Goal: Transaction & Acquisition: Download file/media

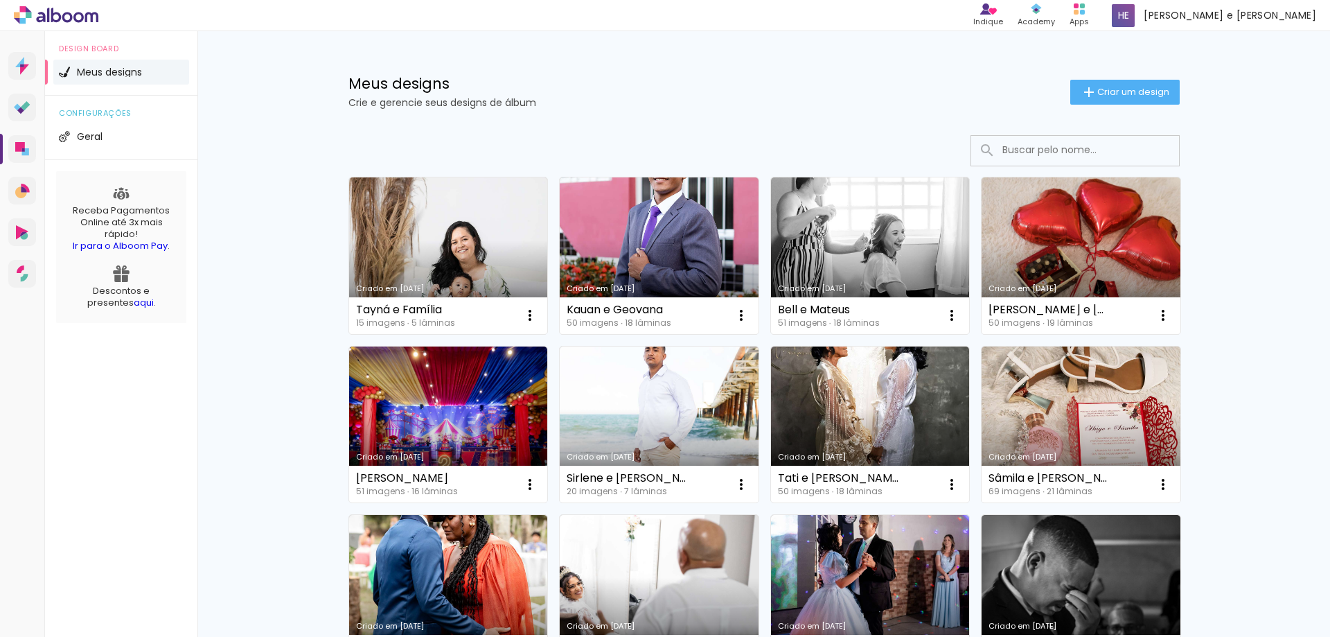
click at [653, 265] on link "Criado em [DATE]" at bounding box center [659, 255] width 199 height 157
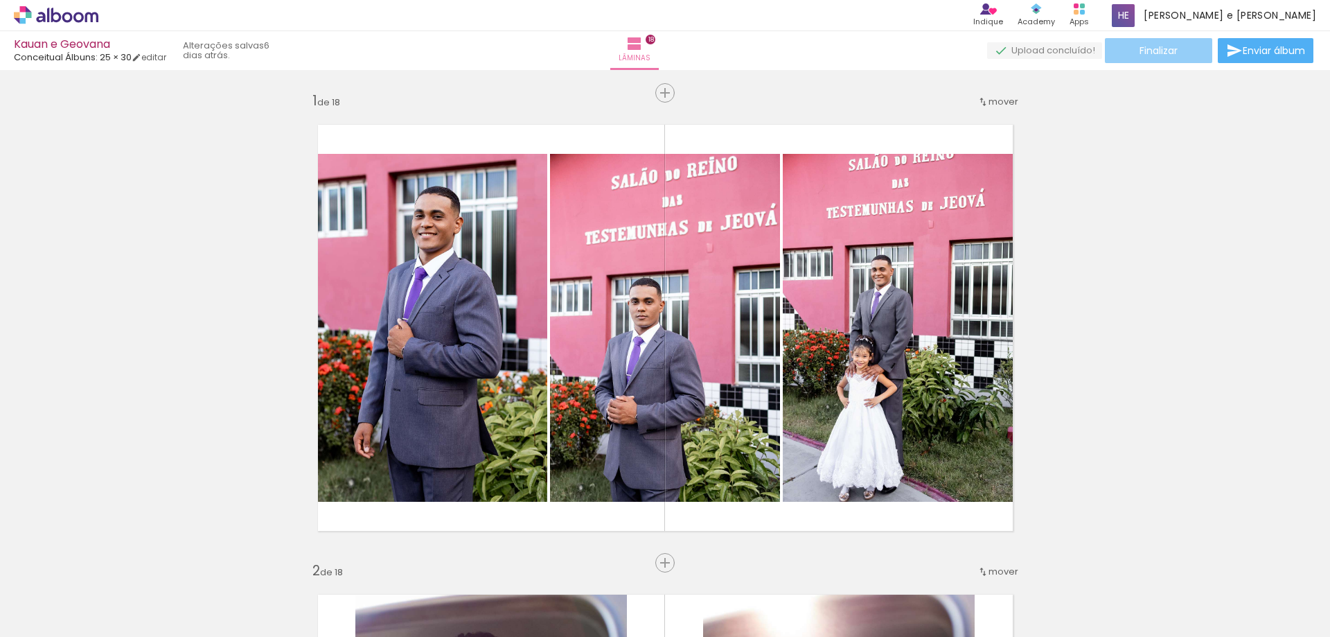
click at [1148, 55] on span "Finalizar" at bounding box center [1159, 51] width 38 height 10
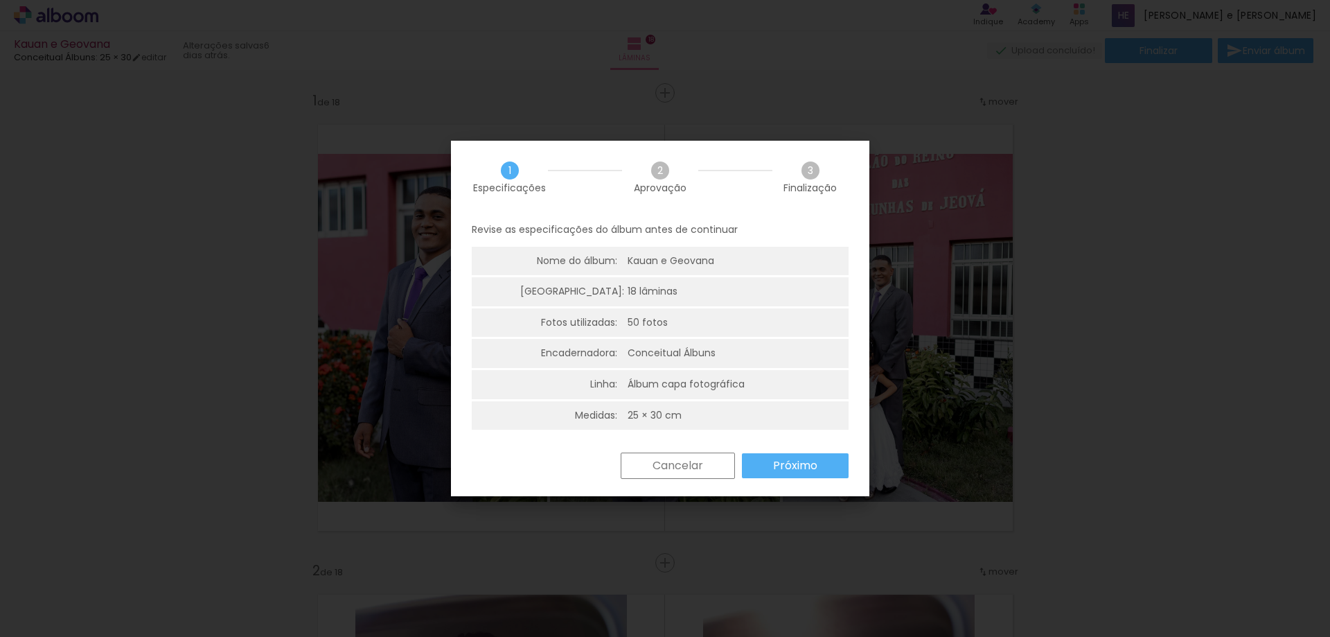
click at [0, 0] on slot "Próximo" at bounding box center [0, 0] width 0 height 0
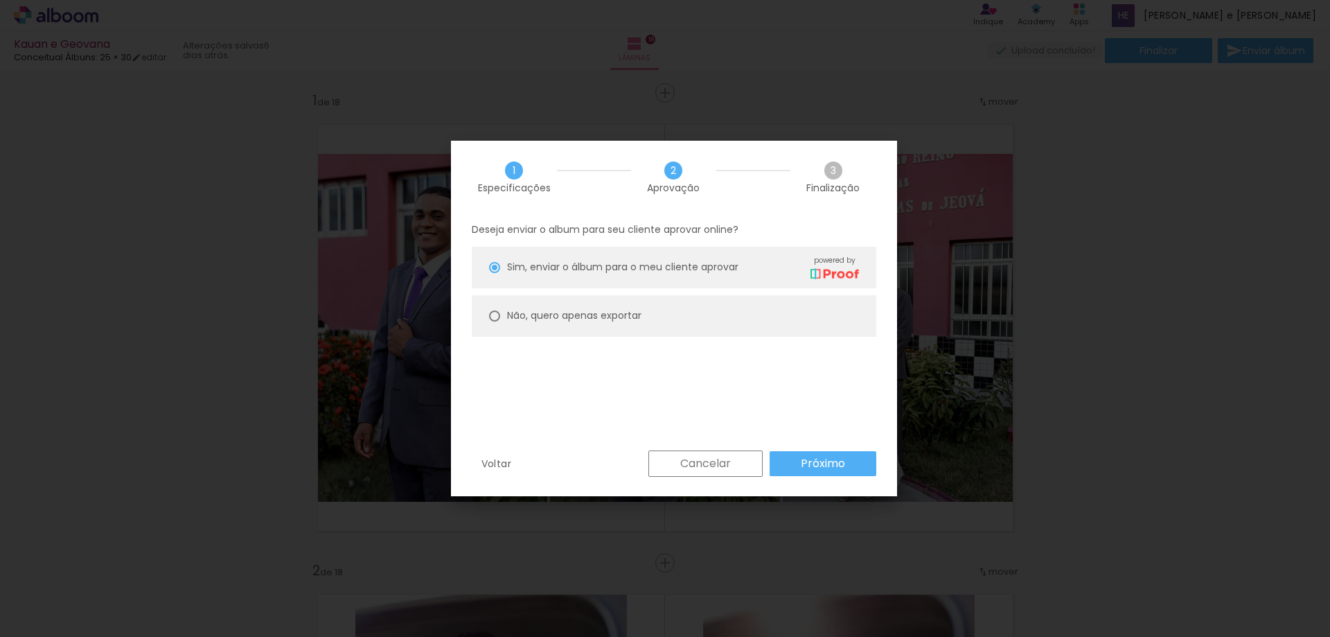
click at [0, 0] on slot "Não, quero apenas exportar" at bounding box center [0, 0] width 0 height 0
type paper-radio-button "on"
click at [0, 0] on slot "Próximo" at bounding box center [0, 0] width 0 height 0
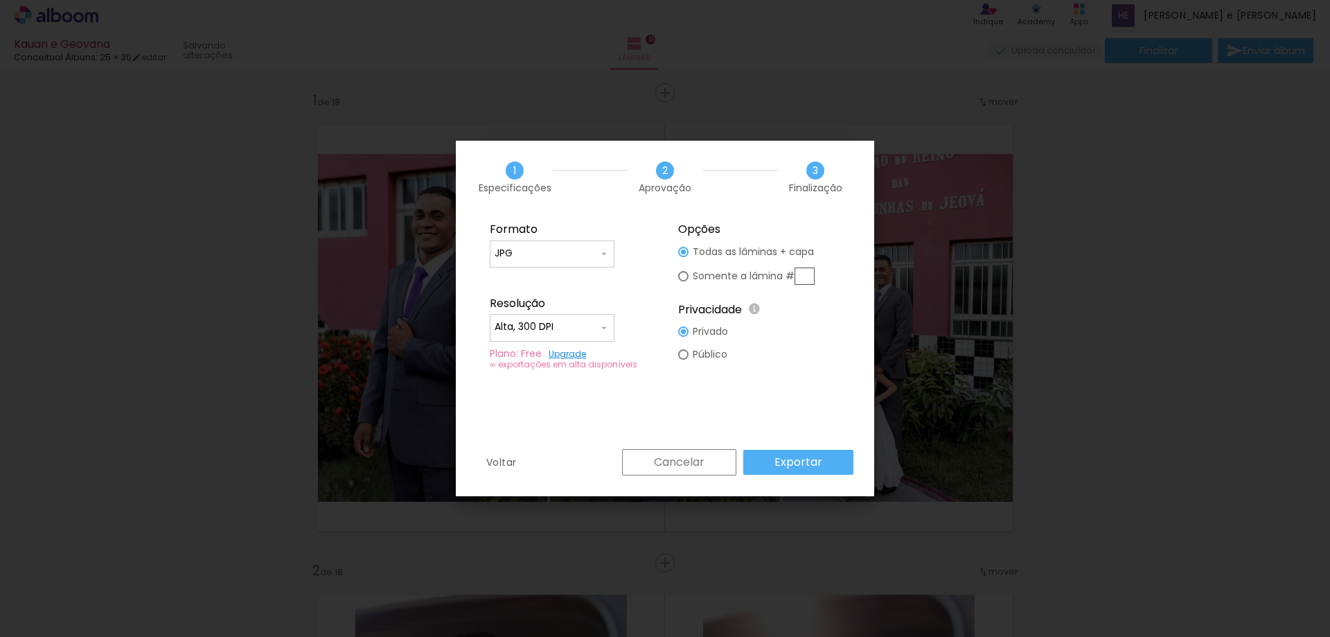
type input "Alta, 300 DPI"
click at [0, 0] on slot "Exportar" at bounding box center [0, 0] width 0 height 0
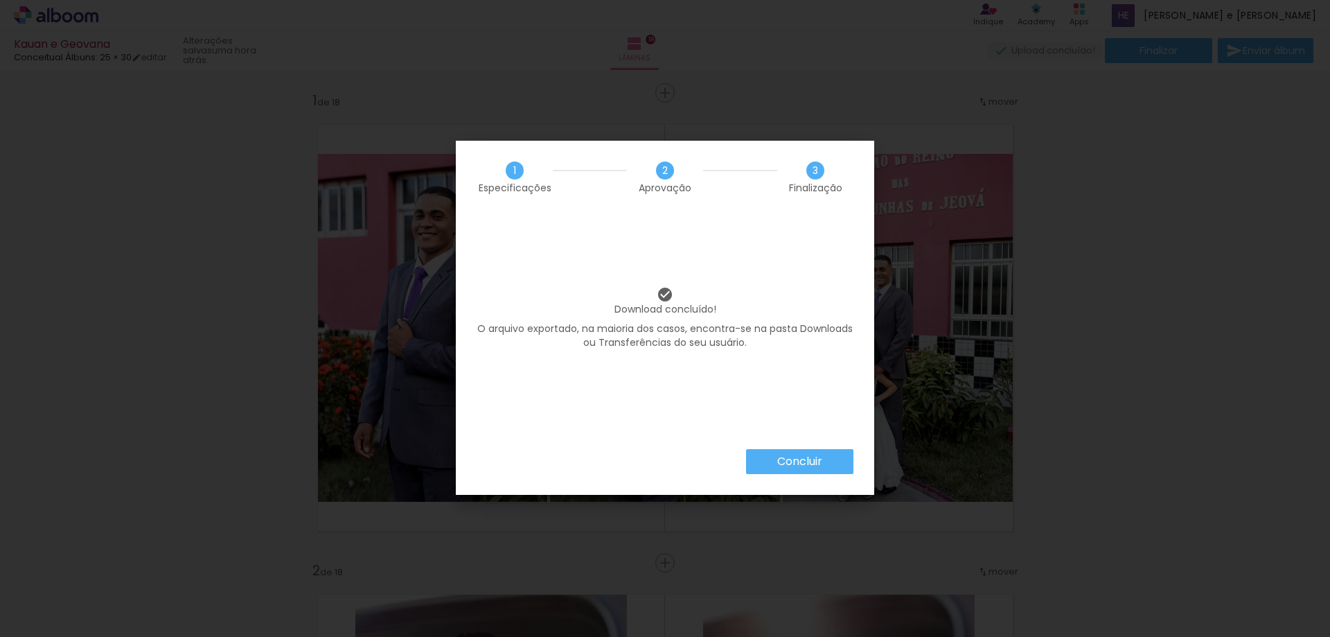
click at [0, 0] on slot "Concluir" at bounding box center [0, 0] width 0 height 0
